Goal: Task Accomplishment & Management: Manage account settings

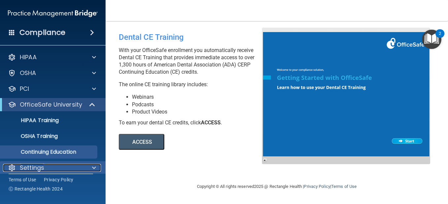
click at [53, 166] on div "Settings" at bounding box center [44, 168] width 82 height 8
click at [94, 167] on span at bounding box center [94, 168] width 4 height 8
click at [92, 166] on span at bounding box center [94, 168] width 4 height 8
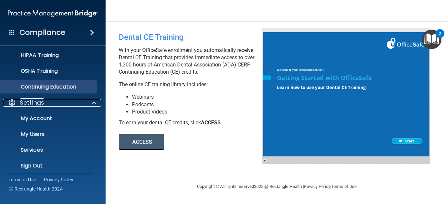
scroll to position [69, 0]
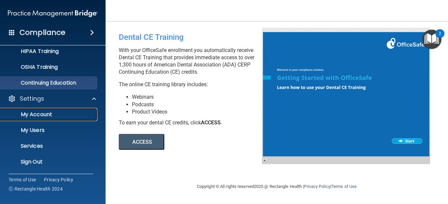
click at [48, 113] on p "My Account" at bounding box center [49, 114] width 90 height 7
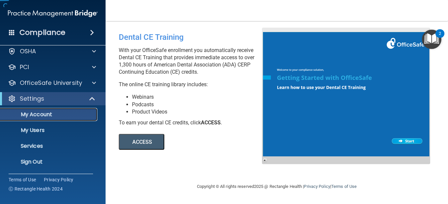
scroll to position [22, 0]
click at [48, 113] on p "My Account" at bounding box center [49, 114] width 90 height 7
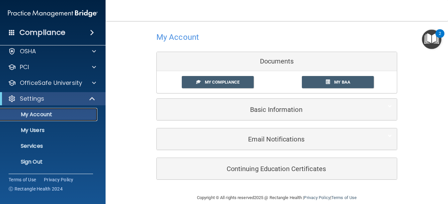
scroll to position [0, 0]
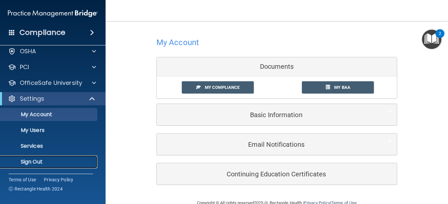
click at [32, 161] on p "Sign Out" at bounding box center [49, 162] width 90 height 7
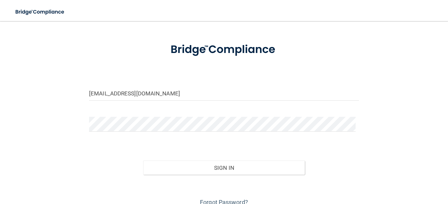
scroll to position [55, 0]
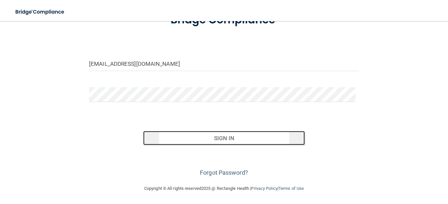
click at [223, 137] on button "Sign In" at bounding box center [224, 138] width 162 height 15
